Goal: Task Accomplishment & Management: Manage account settings

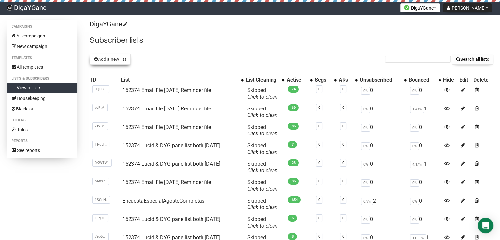
click at [114, 59] on button "Add a new list" at bounding box center [110, 59] width 41 height 11
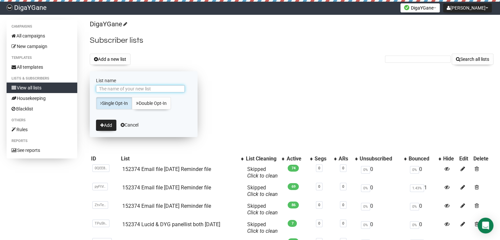
paste input "152374 Email file [DATE] Reminder file"
type input "152374 Email file [DATE] Reminder file"
click at [103, 125] on icon "submit" at bounding box center [102, 125] width 4 height 5
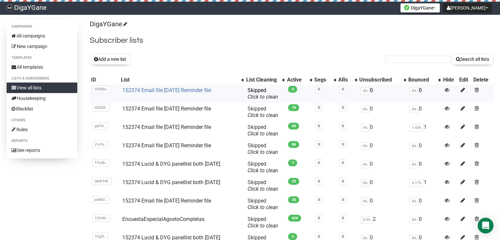
click at [169, 89] on link "152374 Email file [DATE] Reminder file" at bounding box center [166, 90] width 89 height 6
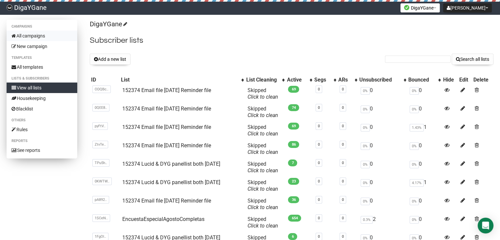
click at [39, 34] on link "All campaigns" at bounding box center [42, 36] width 71 height 11
